Goal: Task Accomplishment & Management: Manage account settings

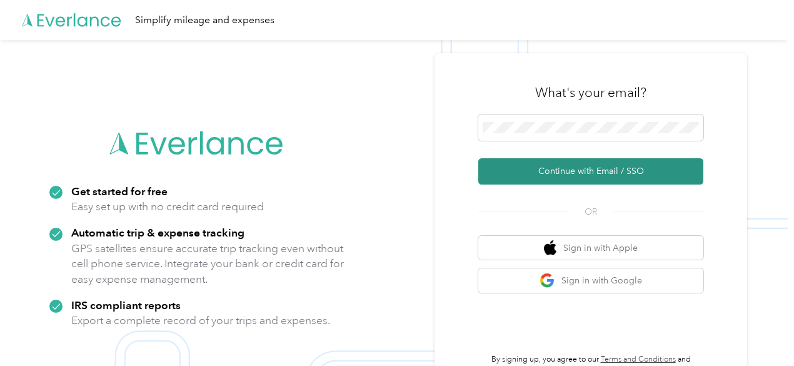
click at [579, 178] on button "Continue with Email / SSO" at bounding box center [590, 171] width 225 height 26
click at [568, 170] on button "Continue with Email / SSO" at bounding box center [590, 171] width 225 height 26
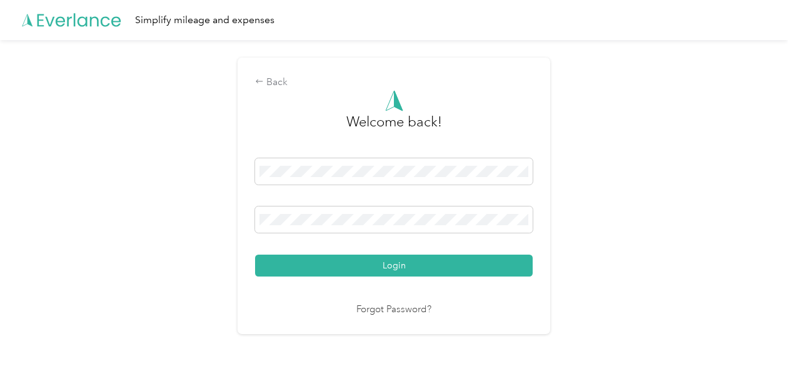
click at [451, 257] on button "Login" at bounding box center [394, 265] width 278 height 22
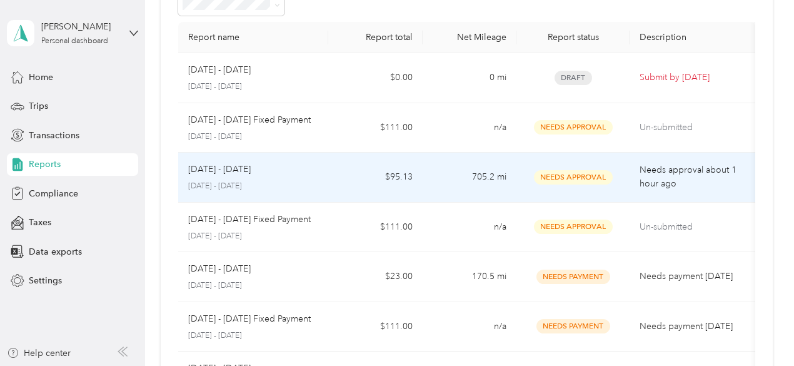
scroll to position [63, 0]
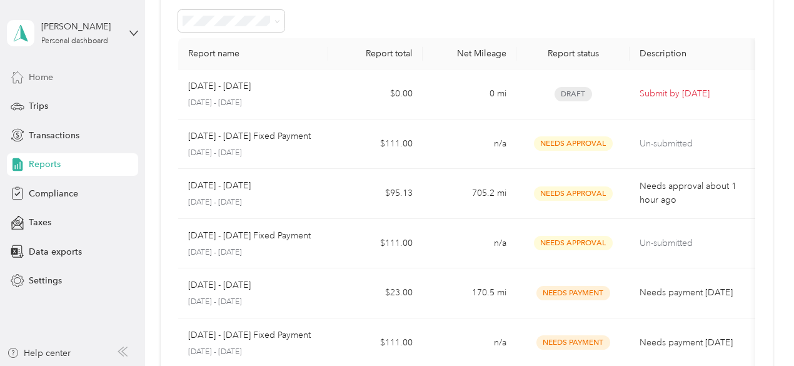
click at [34, 76] on span "Home" at bounding box center [41, 77] width 24 height 13
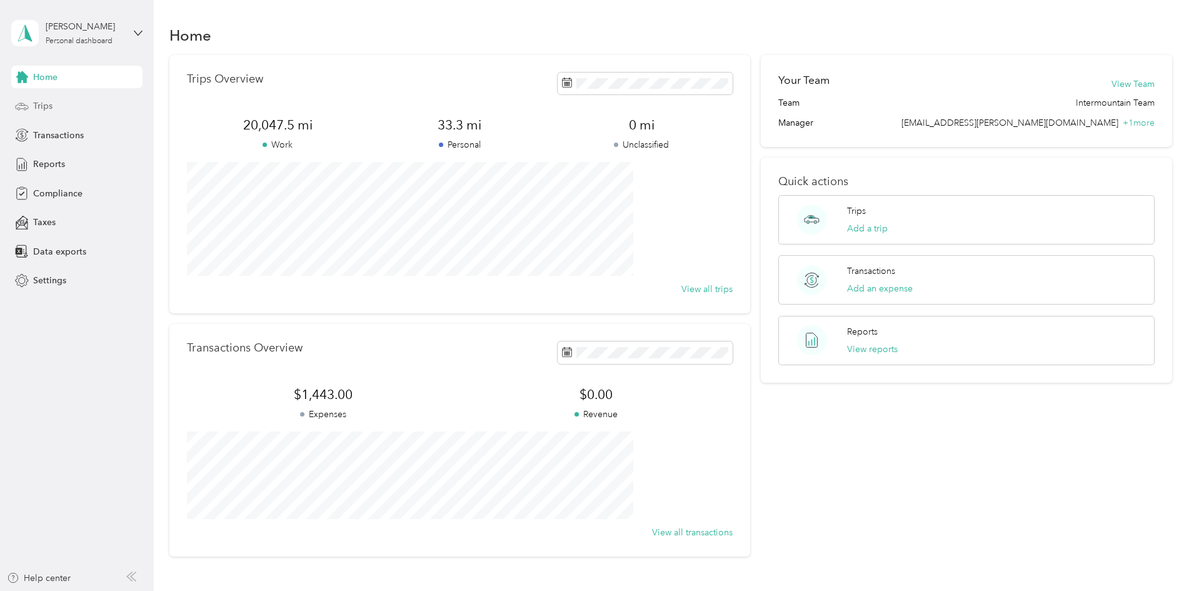
click at [79, 108] on div "Trips" at bounding box center [76, 106] width 131 height 23
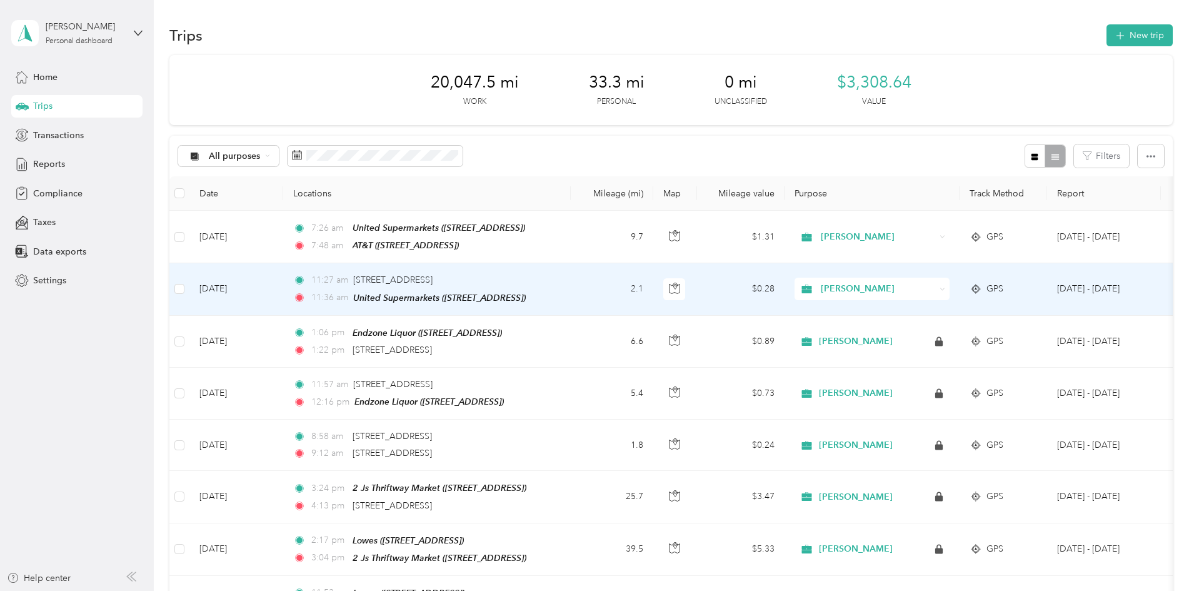
click at [283, 279] on td "[DATE]" at bounding box center [236, 289] width 94 height 52
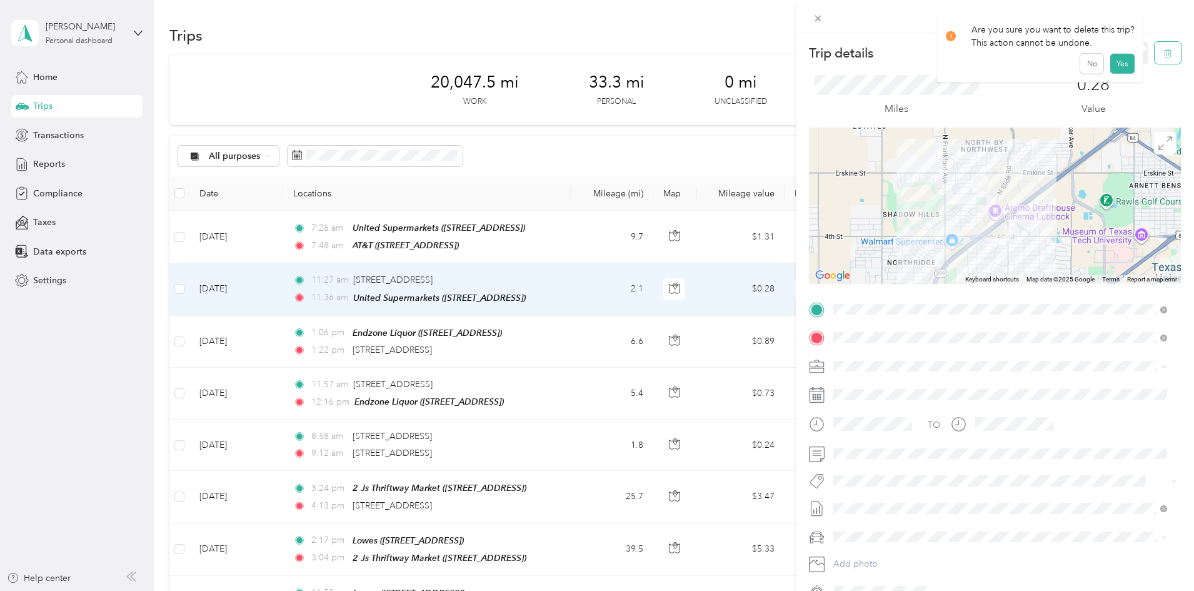
click at [646, 57] on icon "button" at bounding box center [1167, 53] width 9 height 9
click at [646, 76] on button "Yes" at bounding box center [1122, 68] width 24 height 20
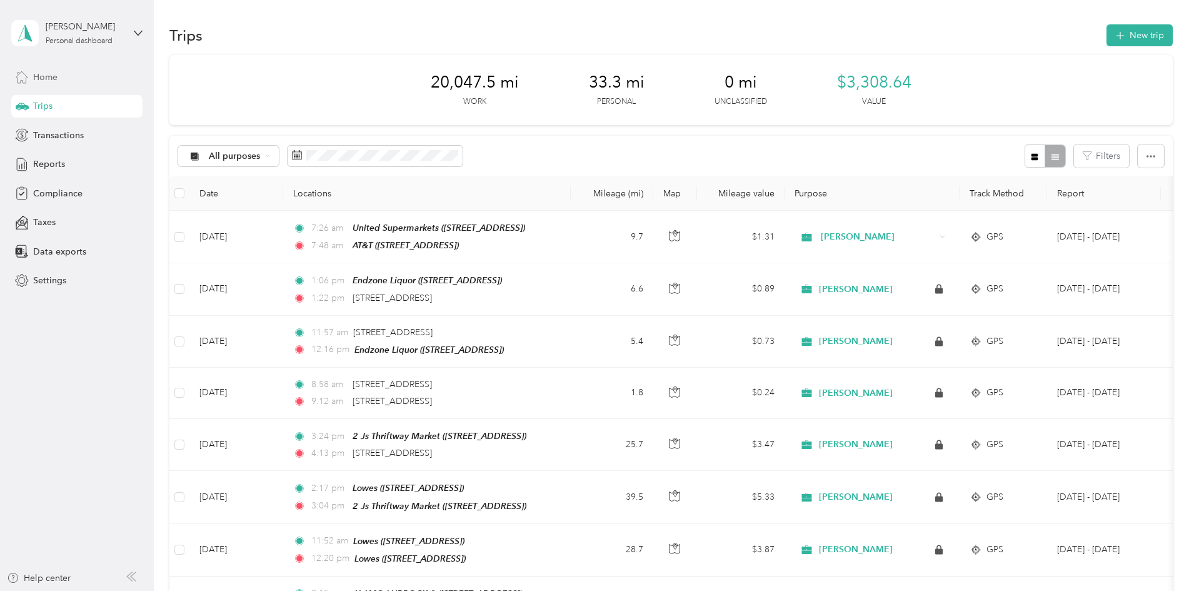
click at [48, 79] on span "Home" at bounding box center [45, 77] width 24 height 13
